Goal: Information Seeking & Learning: Learn about a topic

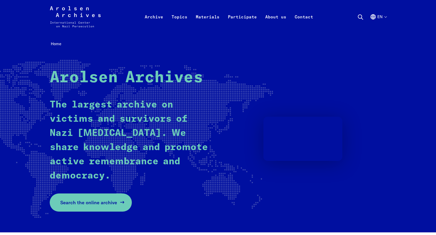
click at [106, 201] on span "Search the online archive" at bounding box center [88, 202] width 57 height 7
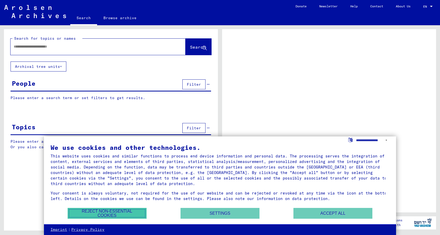
click at [122, 213] on button "Reject non-essential cookies" at bounding box center [107, 213] width 79 height 11
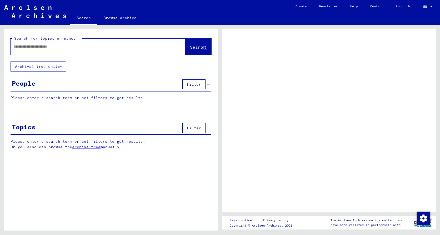
click at [84, 47] on input "text" at bounding box center [93, 47] width 159 height 6
type input "**********"
click at [191, 48] on span "Search" at bounding box center [198, 46] width 16 height 5
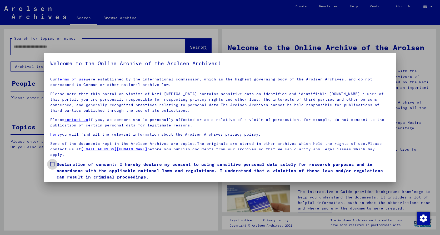
click at [52, 165] on span at bounding box center [52, 164] width 4 height 4
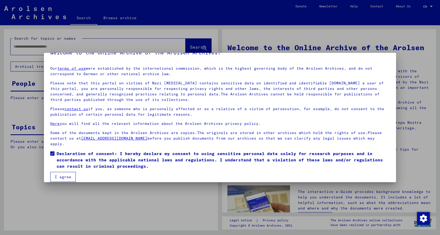
scroll to position [17, 0]
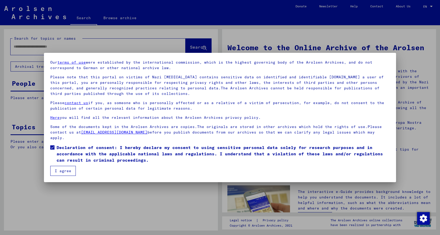
click at [69, 171] on button "I agree" at bounding box center [63, 171] width 26 height 10
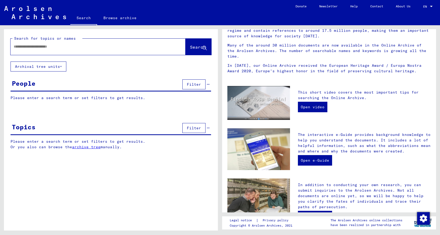
scroll to position [0, 0]
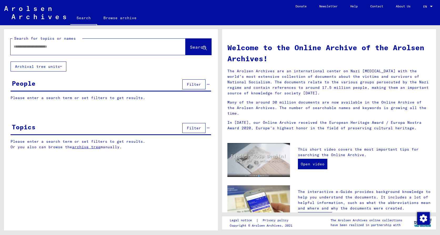
click at [120, 47] on input "text" at bounding box center [92, 47] width 156 height 6
type input "******"
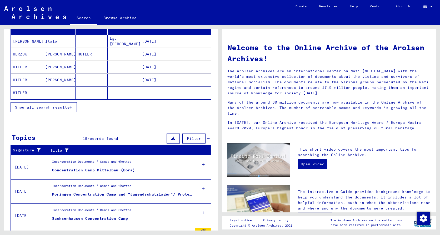
scroll to position [132, 0]
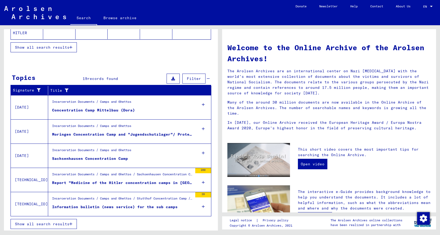
click at [78, 109] on div "Concentration Camp Mittelbau (Dora)" at bounding box center [93, 111] width 83 height 6
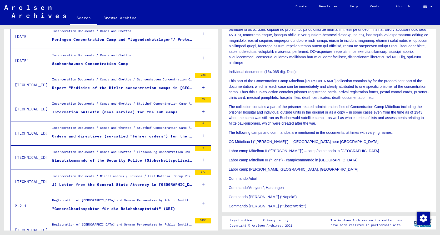
scroll to position [184, 0]
